Goal: Task Accomplishment & Management: Use online tool/utility

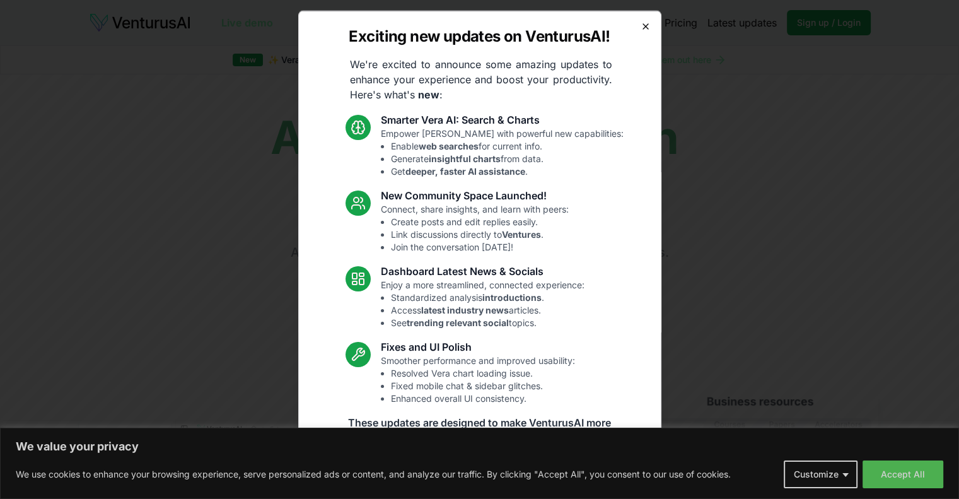
click at [641, 23] on icon "button" at bounding box center [646, 26] width 10 height 10
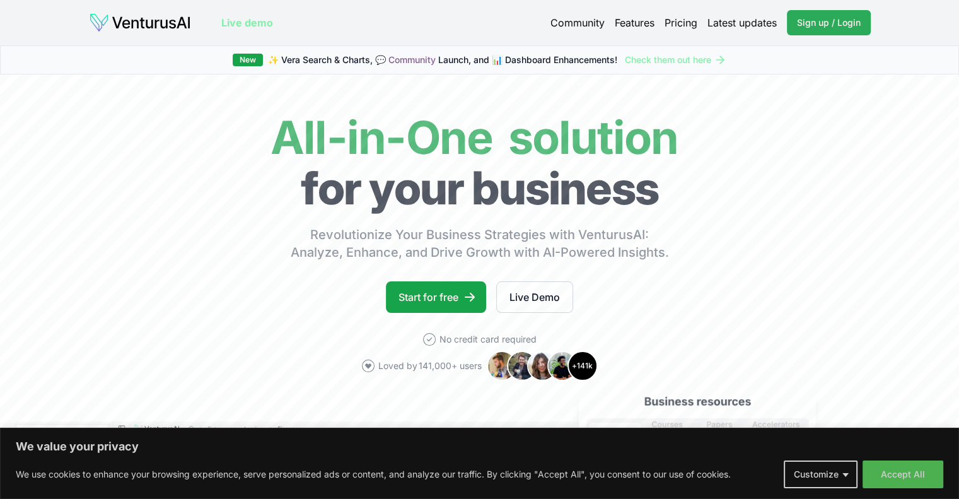
click at [824, 21] on span "Sign up / Login" at bounding box center [829, 22] width 64 height 13
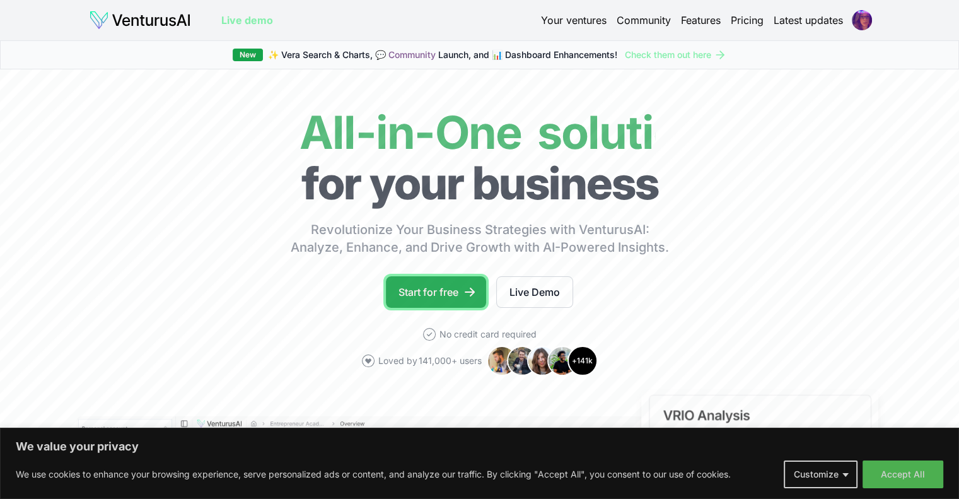
click at [416, 288] on link "Start for free" at bounding box center [436, 292] width 100 height 32
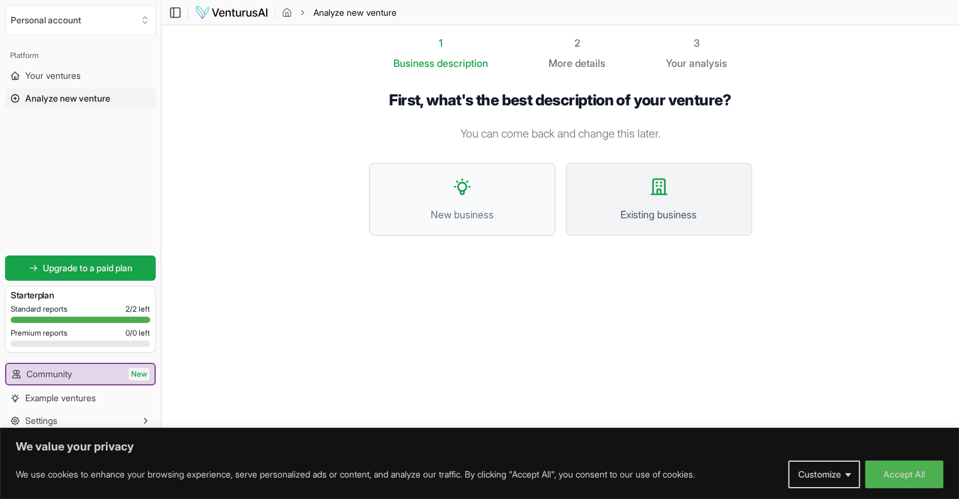
click at [681, 196] on button "Existing business" at bounding box center [659, 199] width 187 height 73
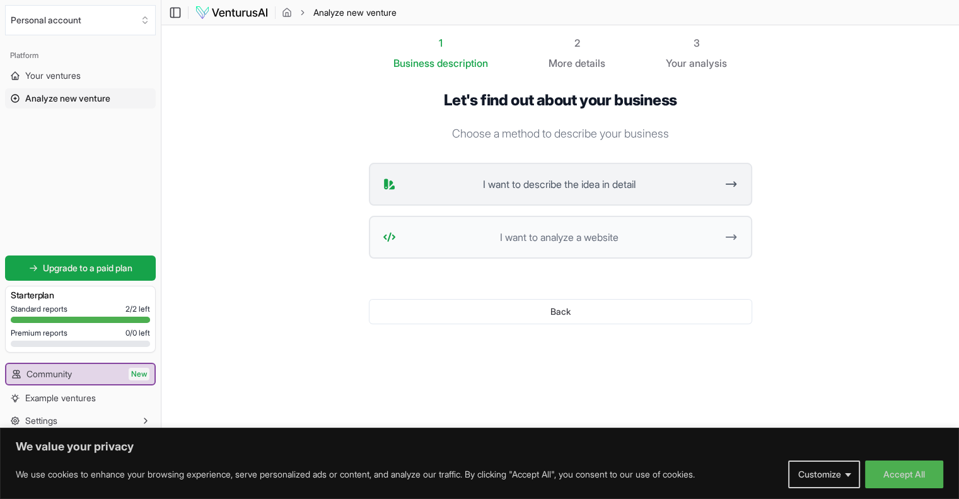
click at [504, 188] on span "I want to describe the idea in detail" at bounding box center [559, 184] width 316 height 15
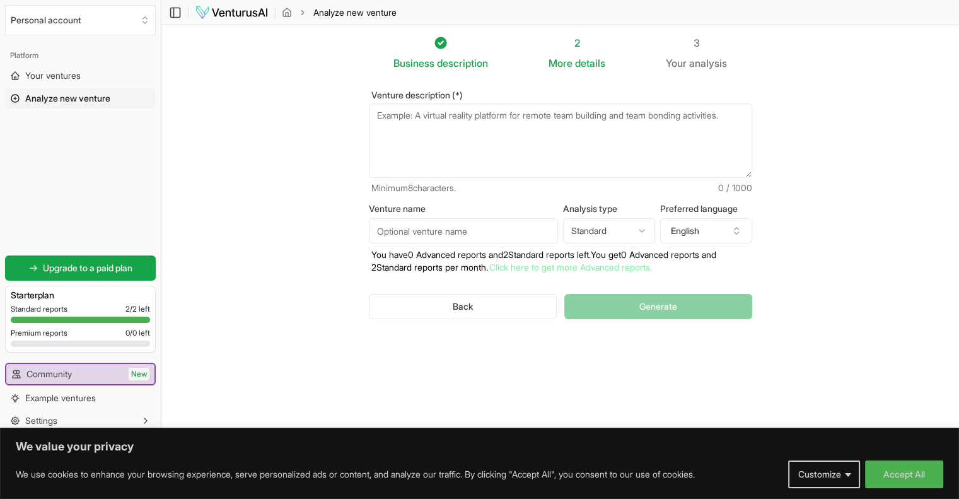
click at [427, 125] on textarea "Venture description (*)" at bounding box center [560, 140] width 383 height 74
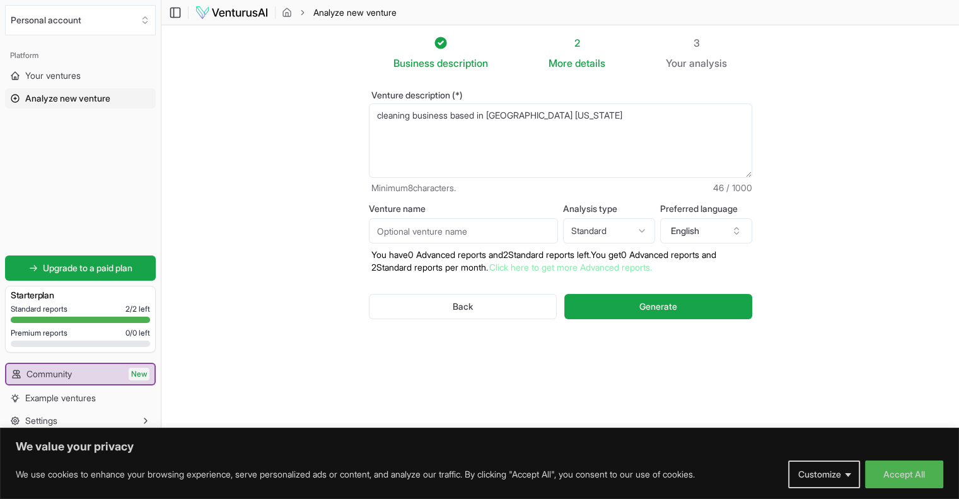
type textarea "cleaning business based in knoxville tennessee"
click at [473, 231] on input "Venture name" at bounding box center [463, 230] width 189 height 25
type input "Help Me, Ronda"
click at [616, 305] on button "Generate" at bounding box center [657, 306] width 187 height 25
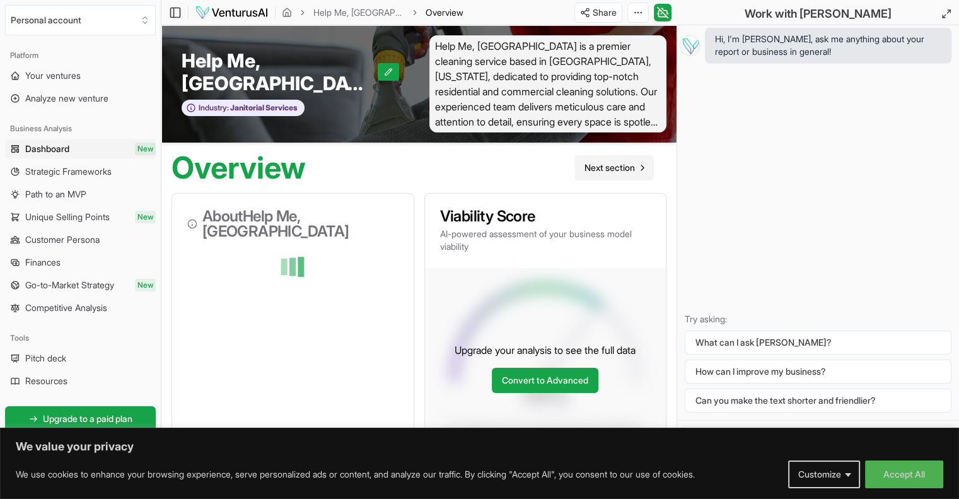
click at [611, 160] on link "Next section" at bounding box center [613, 167] width 79 height 25
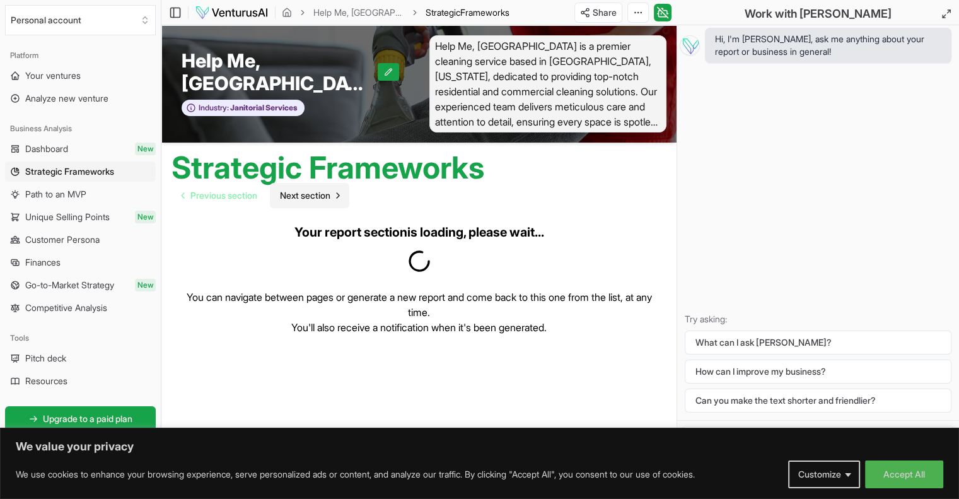
click at [319, 191] on span "Next section" at bounding box center [305, 195] width 50 height 13
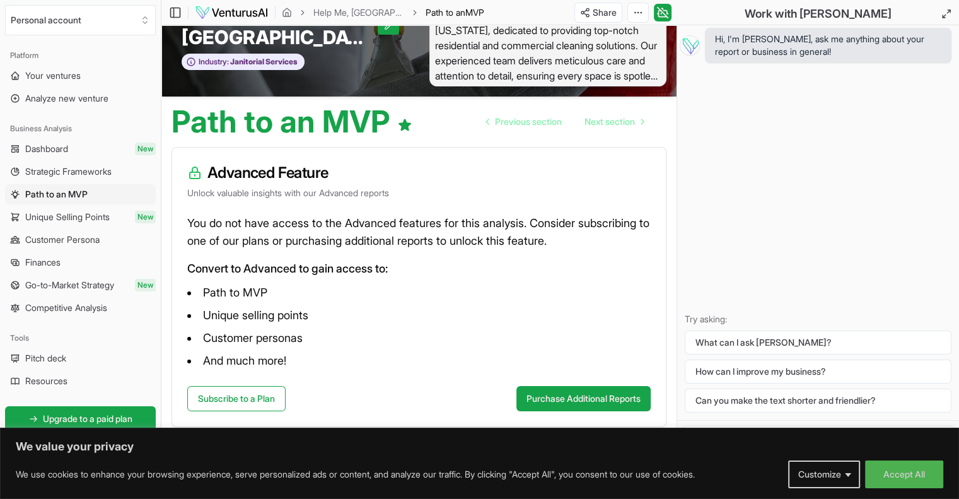
scroll to position [47, 0]
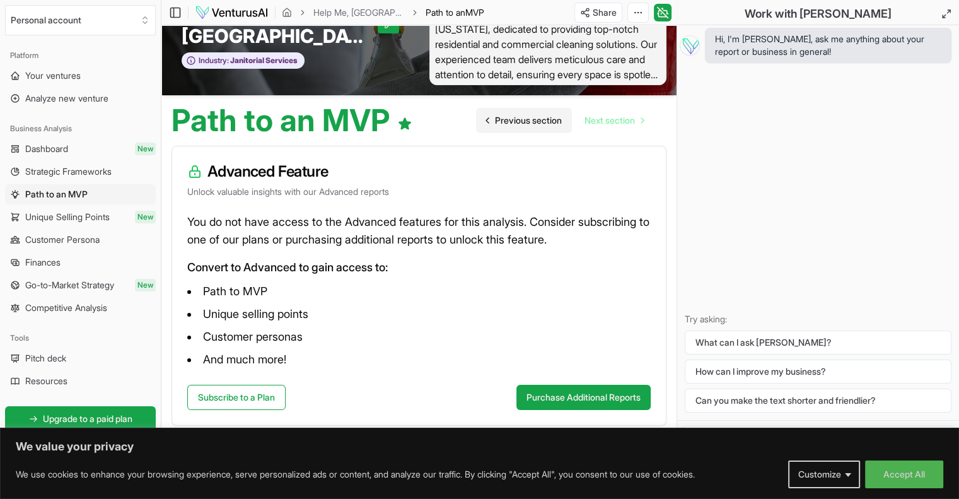
click at [504, 116] on span "Previous section" at bounding box center [528, 120] width 67 height 13
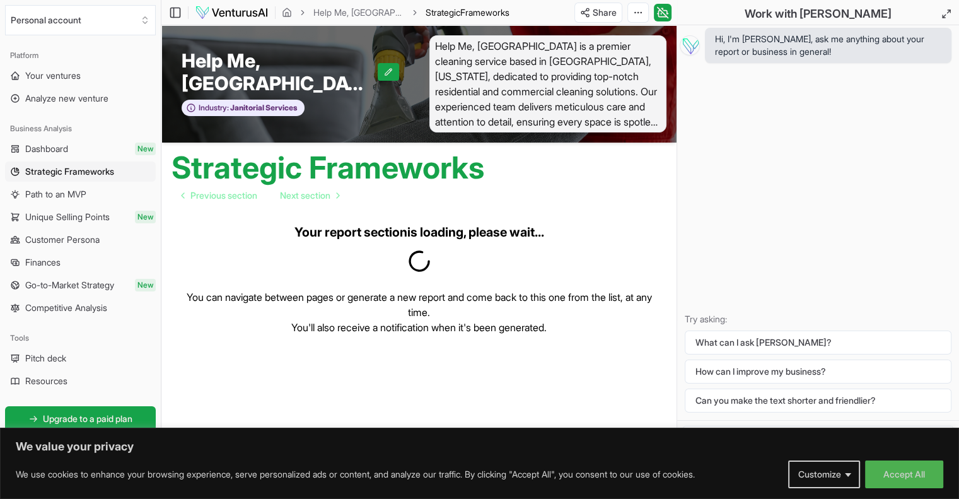
click at [230, 209] on div "Your report section is loading, please wait... You can navigate between pages o…" at bounding box center [418, 322] width 515 height 228
click at [227, 204] on link "Previous section" at bounding box center [220, 195] width 96 height 25
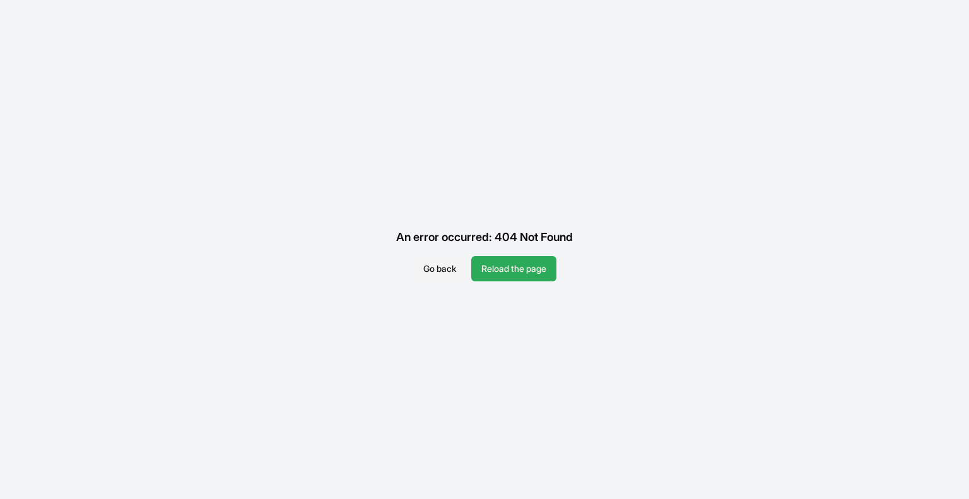
click at [508, 269] on button "Reload the page" at bounding box center [513, 268] width 85 height 25
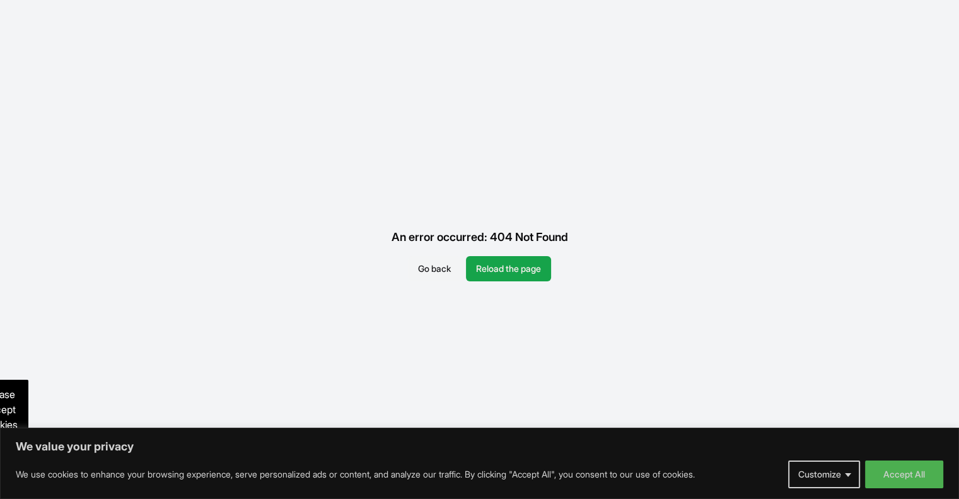
click at [433, 267] on button "Go back" at bounding box center [434, 268] width 53 height 25
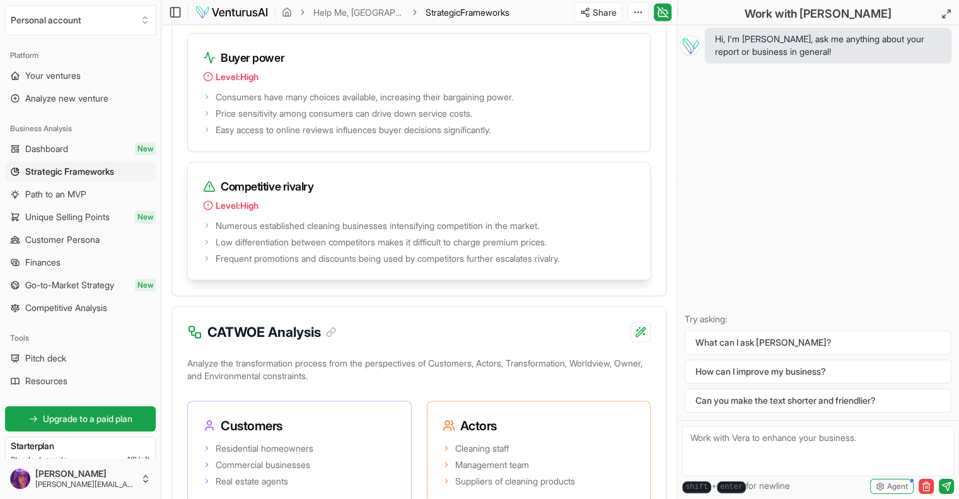
scroll to position [2522, 0]
